Goal: Task Accomplishment & Management: Complete application form

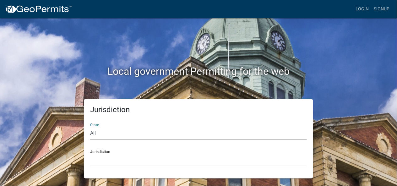
click at [100, 133] on select "All [US_STATE] [US_STATE] [US_STATE] [US_STATE] [US_STATE] [US_STATE] [US_STATE…" at bounding box center [198, 133] width 217 height 13
select select "[US_STATE]"
click at [90, 127] on select "All [US_STATE] [US_STATE] [US_STATE] [US_STATE] [US_STATE] [US_STATE] [US_STATE…" at bounding box center [198, 133] width 217 height 13
click at [105, 161] on select "City of [GEOGRAPHIC_DATA], [US_STATE] City of [GEOGRAPHIC_DATA], [US_STATE] Cit…" at bounding box center [198, 160] width 217 height 13
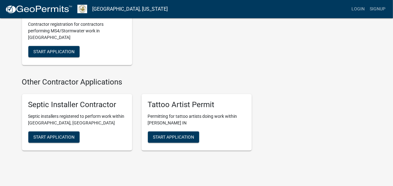
scroll to position [777, 0]
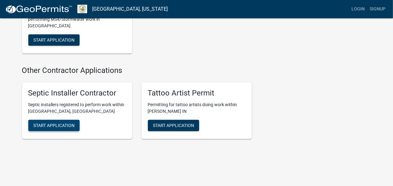
click at [45, 123] on span "Start Application" at bounding box center [53, 125] width 41 height 5
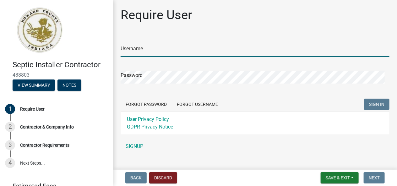
type input "Alliance46979"
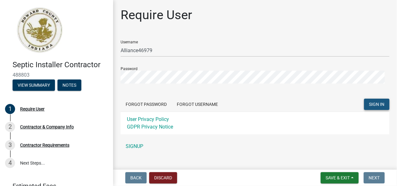
click at [370, 104] on span "SIGN IN" at bounding box center [376, 104] width 15 height 5
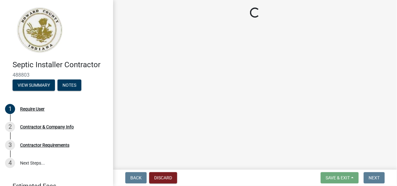
select select "IN"
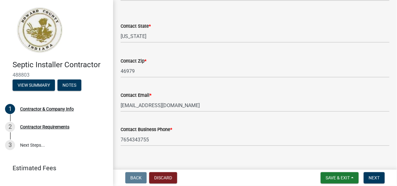
scroll to position [209, 0]
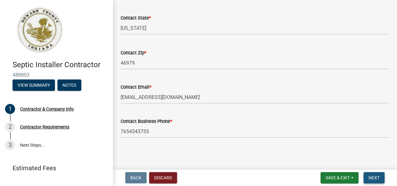
click at [380, 178] on span "Next" at bounding box center [374, 177] width 11 height 5
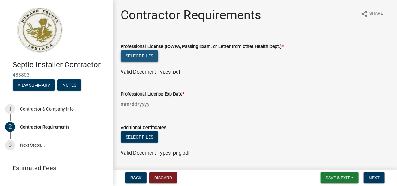
click at [143, 55] on button "Select files" at bounding box center [140, 55] width 38 height 11
click at [346, 123] on form "Additional Certificates Select files Valid Document Types: png,pdf" at bounding box center [255, 136] width 269 height 41
click at [143, 54] on button "Select files" at bounding box center [140, 55] width 38 height 11
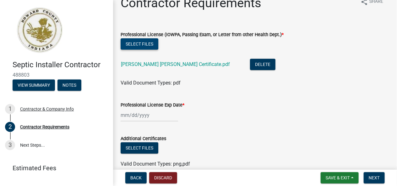
scroll to position [31, 0]
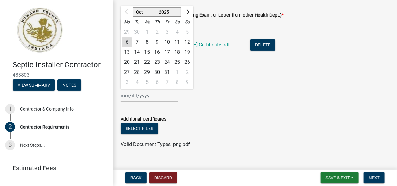
click at [124, 96] on div "Oct Nov [DATE] 2026 2027 2028 2029 2030 2031 2032 2033 2034 2035 2036 2037 2038…" at bounding box center [150, 95] width 58 height 13
click at [188, 12] on span "Next month" at bounding box center [187, 11] width 5 height 5
select select "12"
click at [147, 70] on div "31" at bounding box center [147, 72] width 10 height 10
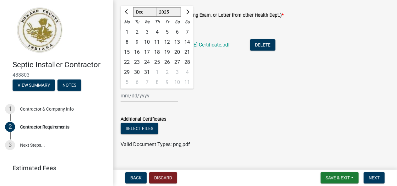
type input "[DATE]"
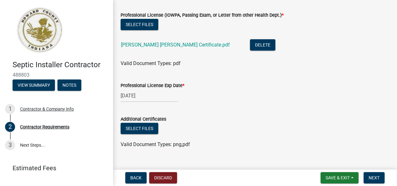
select select "12"
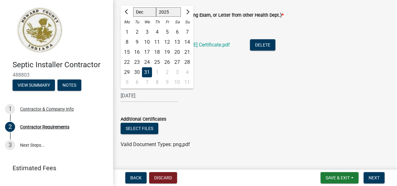
click at [148, 97] on input "[DATE]" at bounding box center [150, 95] width 58 height 13
click at [174, 10] on select "2025 2026 2027 2028 2029 2030 2031 2032 2033 2034 2035 2036 2037 2038 2039 2040…" at bounding box center [168, 11] width 25 height 9
select select "2030"
click at [156, 7] on select "2025 2026 2027 2028 2029 2030 2031 2032 2033 2034 2035 2036 2037 2038 2039 2040…" at bounding box center [168, 11] width 25 height 9
drag, startPoint x: 137, startPoint y: 81, endPoint x: 153, endPoint y: 91, distance: 18.5
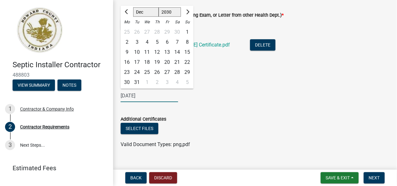
click at [137, 81] on div "31" at bounding box center [137, 82] width 10 height 10
type input "[DATE]"
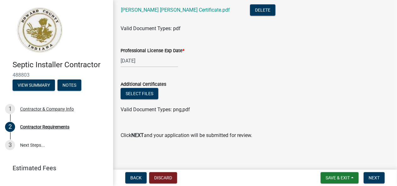
scroll to position [68, 0]
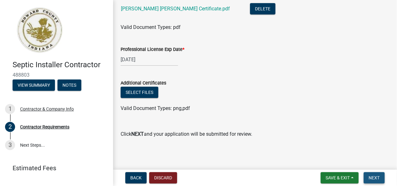
click at [372, 177] on span "Next" at bounding box center [374, 177] width 11 height 5
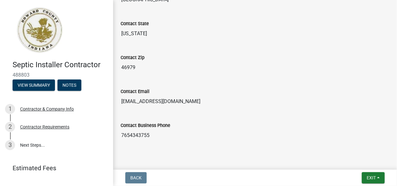
scroll to position [243, 0]
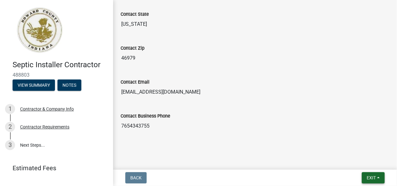
click at [368, 177] on span "Exit" at bounding box center [371, 177] width 9 height 5
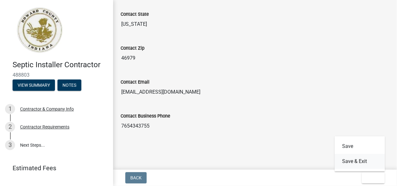
click at [362, 164] on button "Save & Exit" at bounding box center [360, 161] width 50 height 15
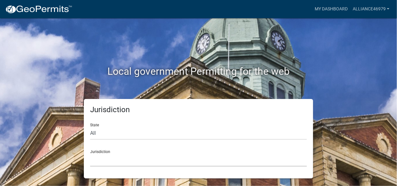
click at [113, 160] on select "[GEOGRAPHIC_DATA], [US_STATE] [GEOGRAPHIC_DATA], [US_STATE][PERSON_NAME][GEOGRA…" at bounding box center [198, 160] width 217 height 13
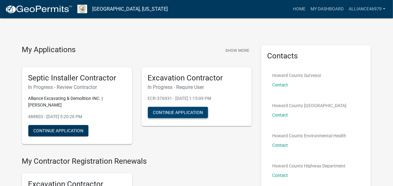
click at [185, 112] on button "Continue Application" at bounding box center [178, 112] width 60 height 11
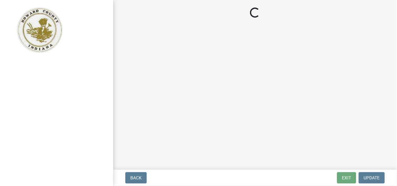
select select "IN"
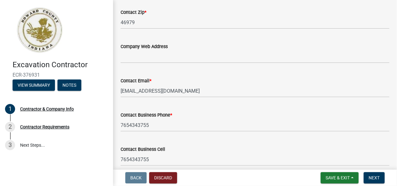
scroll to position [346, 0]
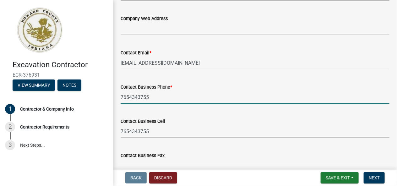
drag, startPoint x: 148, startPoint y: 97, endPoint x: 129, endPoint y: 98, distance: 19.2
click at [129, 98] on input "7654343755" at bounding box center [255, 97] width 269 height 13
click at [215, 98] on input "7658831172" at bounding box center [255, 97] width 269 height 13
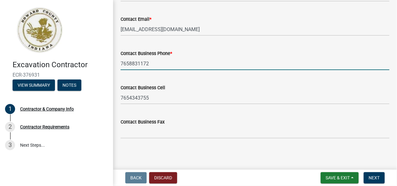
scroll to position [380, 0]
type input "7658831172"
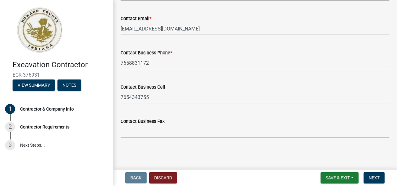
click at [379, 177] on span "Next" at bounding box center [374, 177] width 11 height 5
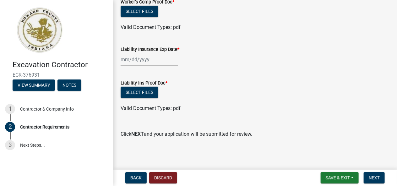
scroll to position [0, 0]
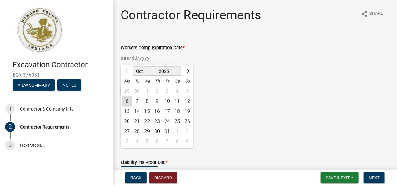
click at [127, 58] on div "Oct Nov [DATE] 2026 2027 2028 2029 2030 2031 2032 2033 2034 2035 2036 2037 2038…" at bounding box center [150, 58] width 58 height 13
click at [189, 71] on span "Next month" at bounding box center [187, 71] width 5 height 5
select select "1"
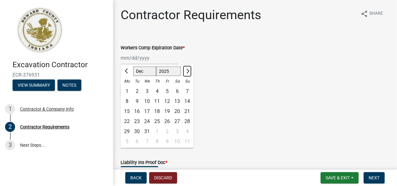
select select "2026"
click at [189, 71] on span "Next month" at bounding box center [187, 71] width 5 height 5
select select "2"
click at [175, 109] on div "14" at bounding box center [177, 112] width 10 height 10
type input "[DATE]"
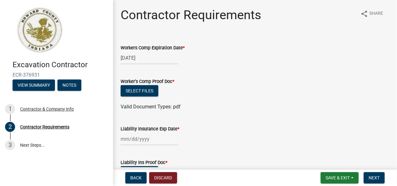
click at [339, 147] on wm-data-entity-input "Liability Insurance Exp Date *" at bounding box center [255, 133] width 269 height 35
click at [137, 91] on button "Select files" at bounding box center [140, 90] width 38 height 11
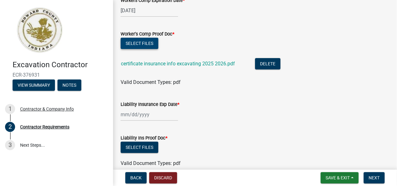
scroll to position [63, 0]
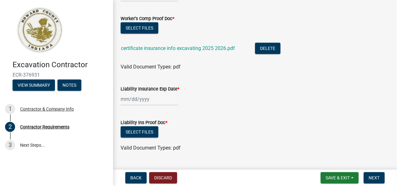
click at [124, 100] on div at bounding box center [150, 99] width 58 height 13
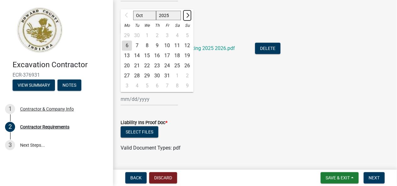
click at [187, 18] on button "Next month" at bounding box center [188, 15] width 8 height 10
click at [187, 17] on button "Next month" at bounding box center [188, 15] width 8 height 10
select select "1"
select select "2026"
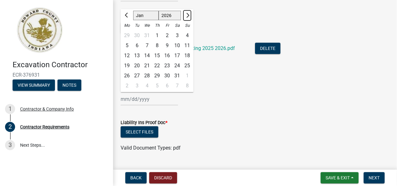
click at [187, 17] on button "Next month" at bounding box center [188, 15] width 8 height 10
select select "2"
click at [176, 58] on div "14" at bounding box center [177, 56] width 10 height 10
type input "[DATE]"
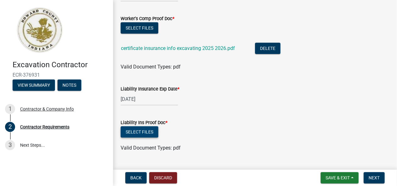
click at [146, 131] on button "Select files" at bounding box center [140, 131] width 38 height 11
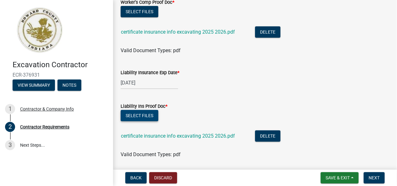
scroll to position [125, 0]
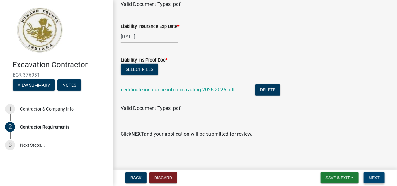
click at [379, 175] on span "Next" at bounding box center [374, 177] width 11 height 5
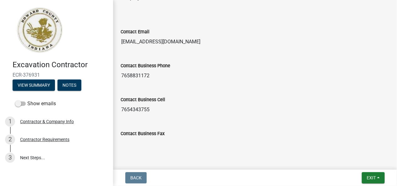
scroll to position [412, 0]
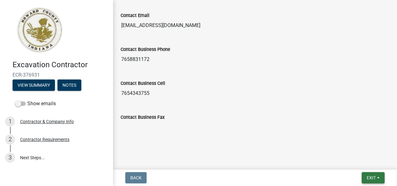
click at [375, 179] on span "Exit" at bounding box center [371, 177] width 9 height 5
click at [357, 148] on button "Save" at bounding box center [360, 146] width 50 height 15
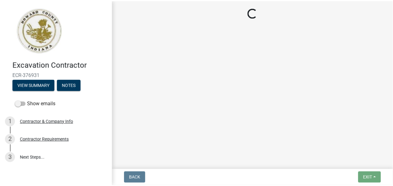
scroll to position [0, 0]
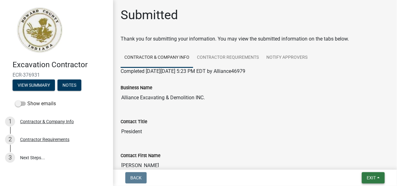
click at [374, 179] on span "Exit" at bounding box center [371, 177] width 9 height 5
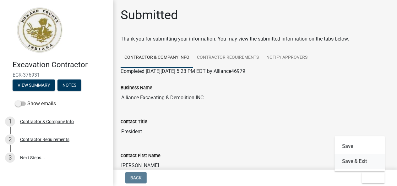
click at [369, 165] on button "Save & Exit" at bounding box center [360, 161] width 50 height 15
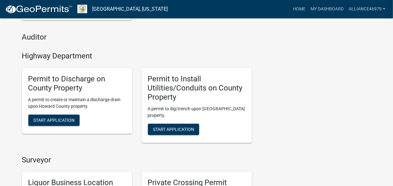
scroll to position [283, 0]
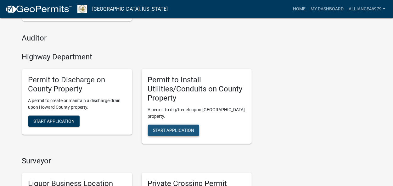
click at [184, 130] on span "Start Application" at bounding box center [173, 130] width 41 height 5
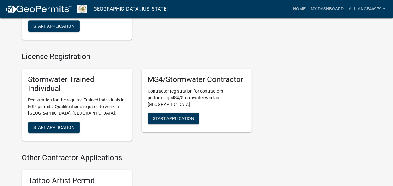
scroll to position [851, 0]
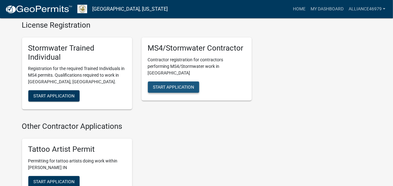
click at [156, 84] on span "Start Application" at bounding box center [173, 86] width 41 height 5
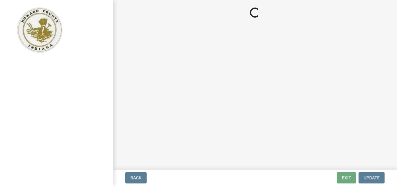
select select "IN"
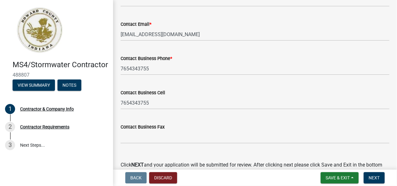
scroll to position [377, 0]
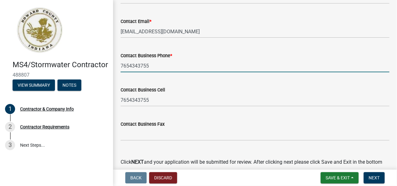
drag, startPoint x: 143, startPoint y: 67, endPoint x: 95, endPoint y: 76, distance: 48.9
click at [95, 76] on div "MS4/Stormwater Contractor 488807 View Summary Notes 1 Contractor & Company Info…" at bounding box center [198, 93] width 397 height 186
type input "7658831172"
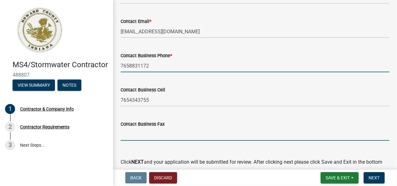
click at [201, 128] on input "Contact Business Fax" at bounding box center [255, 134] width 269 height 13
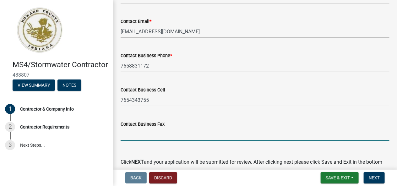
click at [310, 112] on div "Contact Business Fax" at bounding box center [255, 126] width 269 height 29
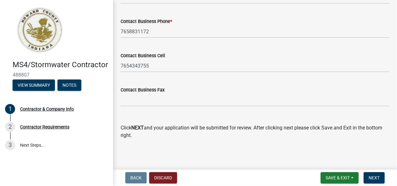
scroll to position [413, 0]
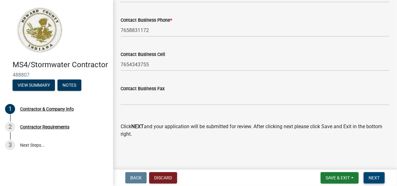
click at [369, 180] on button "Next" at bounding box center [374, 177] width 21 height 11
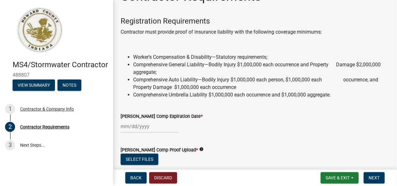
scroll to position [31, 0]
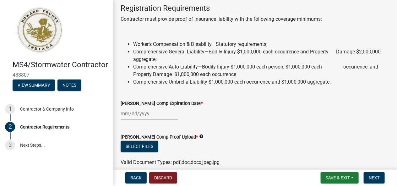
click at [125, 116] on div at bounding box center [150, 113] width 58 height 13
select select "10"
select select "2025"
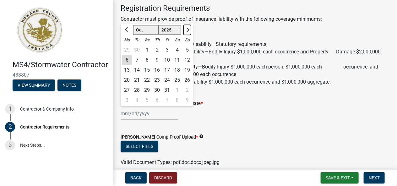
click at [188, 28] on span "Next month" at bounding box center [187, 29] width 5 height 5
select select "1"
select select "2026"
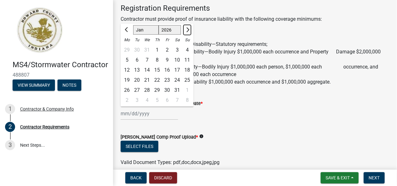
click at [188, 28] on span "Next month" at bounding box center [187, 29] width 5 height 5
select select "2"
click at [177, 67] on div "14" at bounding box center [177, 70] width 10 height 10
type input "[DATE]"
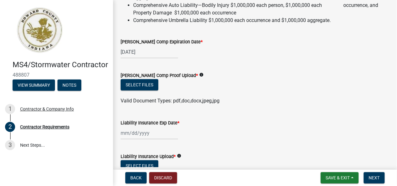
scroll to position [94, 0]
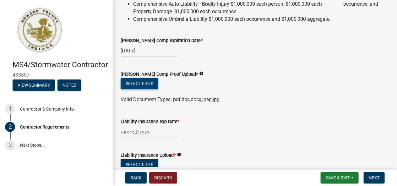
click at [147, 82] on button "Select files" at bounding box center [140, 83] width 38 height 11
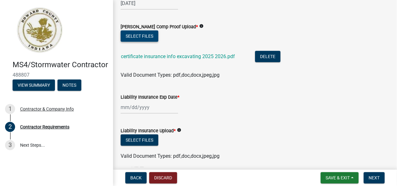
scroll to position [157, 0]
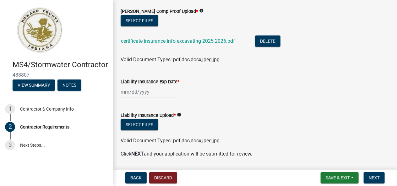
click at [123, 92] on div at bounding box center [150, 92] width 58 height 13
select select "10"
select select "2025"
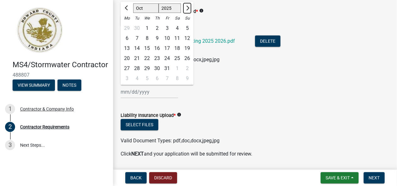
click at [187, 8] on span "Next month" at bounding box center [187, 8] width 5 height 5
select select "1"
select select "2026"
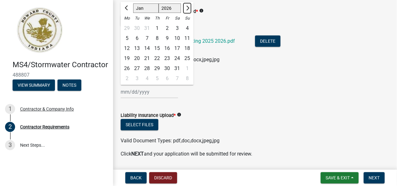
click at [187, 8] on span "Next month" at bounding box center [187, 8] width 5 height 5
select select "2"
click at [177, 47] on div "14" at bounding box center [177, 48] width 10 height 10
type input "[DATE]"
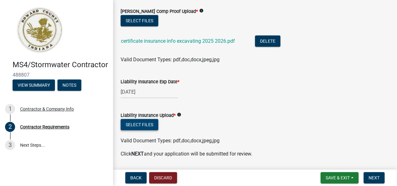
click at [148, 129] on button "Select files" at bounding box center [140, 124] width 38 height 11
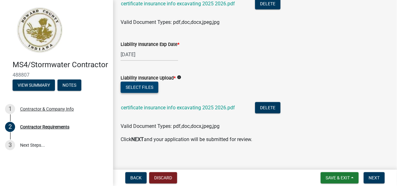
scroll to position [200, 0]
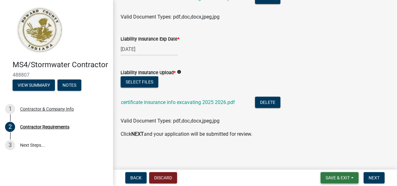
click at [342, 179] on span "Save & Exit" at bounding box center [338, 177] width 24 height 5
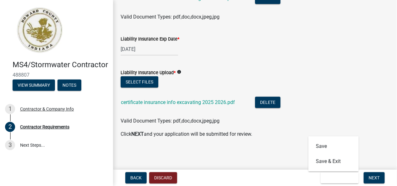
click at [373, 141] on wm-data-entity-input "Click NEXT and your application will be submitted for review." at bounding box center [255, 136] width 269 height 13
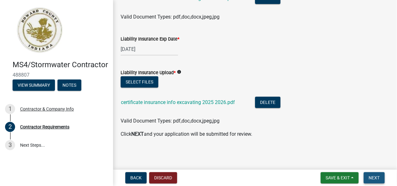
click at [374, 177] on span "Next" at bounding box center [374, 177] width 11 height 5
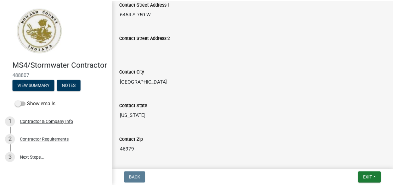
scroll to position [220, 0]
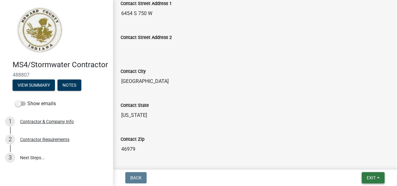
click at [376, 178] on span "Exit" at bounding box center [371, 177] width 9 height 5
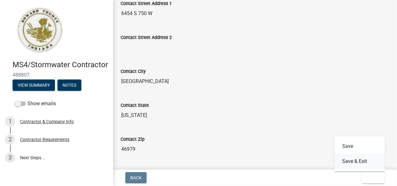
click at [359, 161] on button "Save & Exit" at bounding box center [360, 161] width 50 height 15
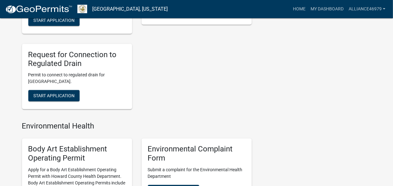
scroll to position [503, 0]
